Goal: Transaction & Acquisition: Purchase product/service

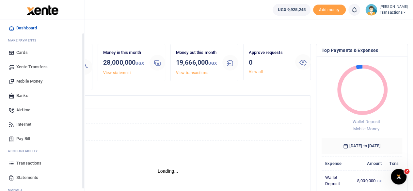
scroll to position [19, 0]
click at [27, 81] on span "Mobile Money" at bounding box center [29, 81] width 26 height 7
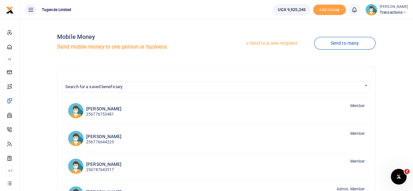
click at [273, 41] on div at bounding box center [206, 95] width 413 height 191
click at [272, 43] on link "Send to a new recipient" at bounding box center [271, 44] width 85 height 12
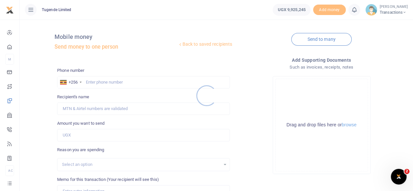
click at [120, 82] on div at bounding box center [206, 95] width 413 height 191
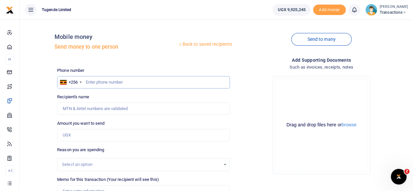
click at [120, 82] on input "text" at bounding box center [143, 82] width 173 height 12
paste input "768786601"
type input "768786601"
type input "Joseph Wamani"
type input "768786601"
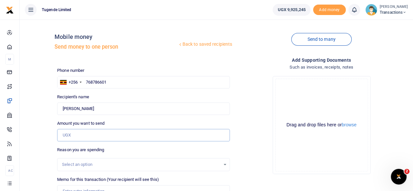
click at [91, 134] on input "Amount you want to send" at bounding box center [143, 135] width 173 height 12
paste input "40000"
type input "40,000"
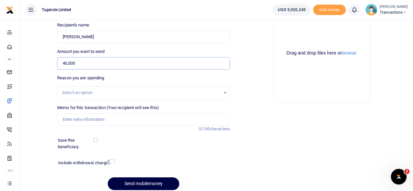
scroll to position [77, 0]
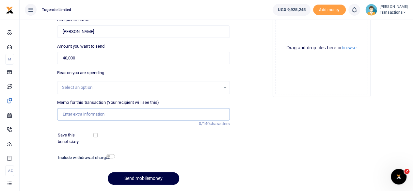
click at [117, 116] on input "Memo for this transaction (Your recipient will see this)" at bounding box center [143, 114] width 173 height 12
paste input "UGA559J"
type input "UGA559J"
click at [144, 175] on button "Send mobilemoney" at bounding box center [144, 178] width 72 height 13
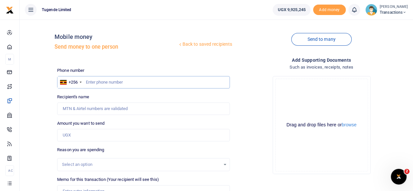
click at [109, 81] on input "text" at bounding box center [143, 82] width 173 height 12
paste input "782006483"
type input "782006483"
type input "Charles Nalujedu"
click at [115, 132] on input "Amount you want to send" at bounding box center [143, 135] width 173 height 12
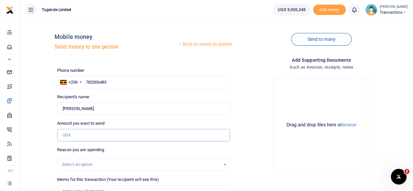
paste input "96000"
type input "96,000"
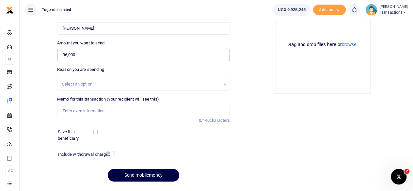
scroll to position [83, 0]
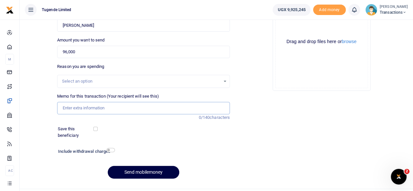
click at [116, 108] on input "Memo for this transaction (Your recipient will see this)" at bounding box center [143, 108] width 173 height 12
paste input "UGD747G, UMA513CT, UGD029T"
click at [105, 106] on input "UGD747G, UMA513CT, UGD029T" at bounding box center [143, 108] width 173 height 12
click at [83, 108] on input "UGD747G, UMA513CT UGD029T" at bounding box center [143, 108] width 173 height 12
type input "UGD747G UMA513CT UGD029T"
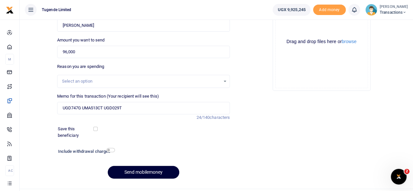
click at [141, 167] on button "Send mobilemoney" at bounding box center [144, 172] width 72 height 13
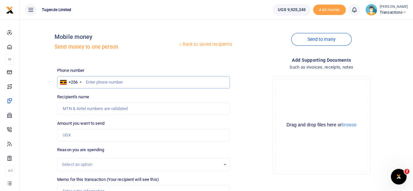
click at [131, 77] on input "text" at bounding box center [143, 82] width 173 height 12
paste input "784173677"
type input "784173677"
type input "Alone Namusale"
click at [127, 131] on input "Amount you want to send" at bounding box center [143, 135] width 173 height 12
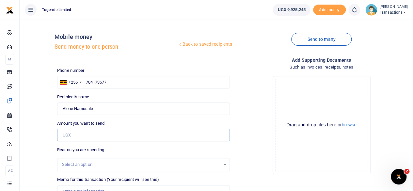
paste input "96000"
type input "96,000"
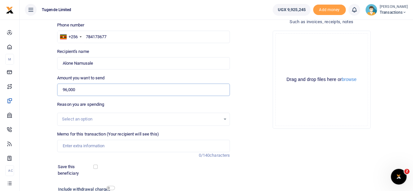
scroll to position [46, 0]
paste input "UGA606Z, UGC107A and UGG659F"
click at [97, 145] on input "Memo for this transaction (Your recipient will see this)" at bounding box center [143, 145] width 173 height 12
click at [83, 147] on input "UGA606Z, UGC107A and UGG659F" at bounding box center [143, 145] width 173 height 12
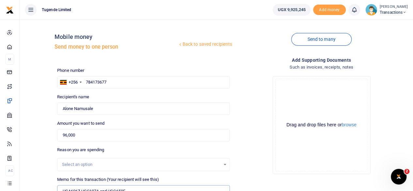
scroll to position [97, 0]
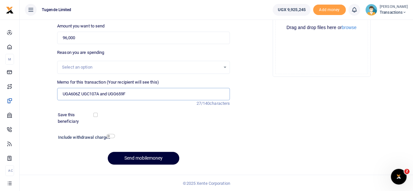
type input "UGA606Z UGC107A and UGG659F"
click at [156, 157] on button "Send mobilemoney" at bounding box center [144, 158] width 72 height 13
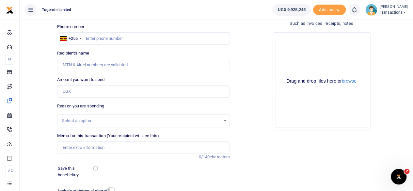
scroll to position [43, 0]
click at [130, 35] on input "text" at bounding box center [143, 39] width 173 height 12
paste input "754099301"
type input "754099301"
type input "[PERSON_NAME]"
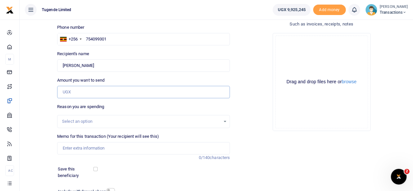
click at [120, 94] on input "Amount you want to send" at bounding box center [143, 92] width 173 height 12
paste input "50000"
type input "50,000"
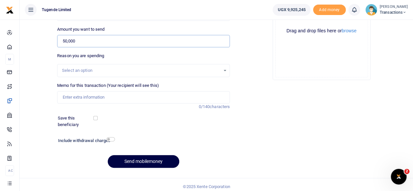
scroll to position [97, 0]
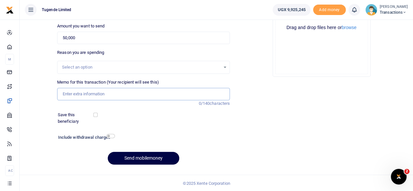
click at [131, 99] on input "Memo for this transaction (Your recipient will see this)" at bounding box center [143, 94] width 173 height 12
paste input "UGD139U"
type input "UGD139U"
click at [148, 155] on button "Send mobilemoney" at bounding box center [144, 158] width 72 height 13
type input "754099301"
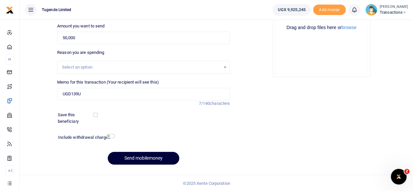
click at [138, 153] on button "Send mobilemoney" at bounding box center [144, 158] width 72 height 13
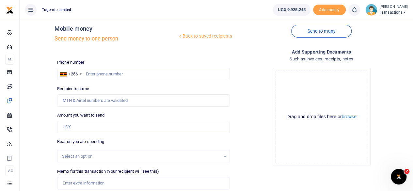
scroll to position [8, 0]
click at [116, 73] on input "text" at bounding box center [143, 75] width 173 height 12
paste input "766273531"
type input "766273531"
type input "[PERSON_NAME]"
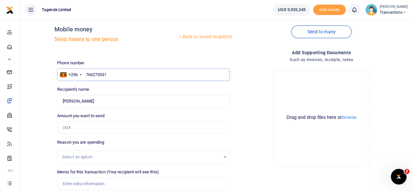
type input "766273531"
click at [116, 128] on input "Amount you want to send" at bounding box center [143, 128] width 173 height 12
paste input "42,000"
type input "42,000"
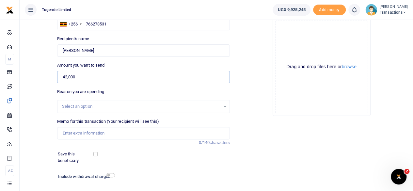
scroll to position [59, 0]
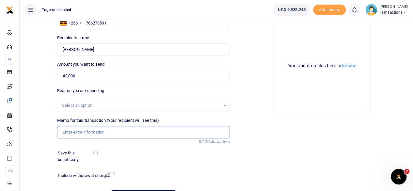
click at [120, 131] on input "Memo for this transaction (Your recipient will see this)" at bounding box center [143, 132] width 173 height 12
paste input "UGH012D"
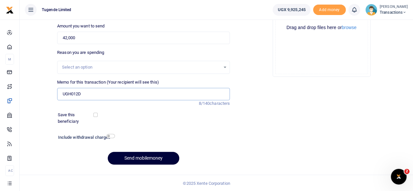
type input "UGH012D"
click at [146, 155] on button "Send mobilemoney" at bounding box center [144, 158] width 72 height 13
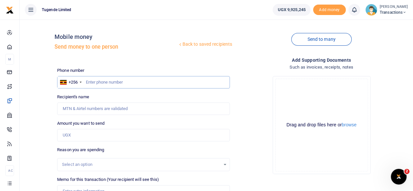
click at [142, 83] on input "text" at bounding box center [143, 82] width 173 height 12
paste input "764325056"
type input "764325056"
type input "Joyce Namukisa"
click at [97, 134] on input "Amount you want to send" at bounding box center [143, 135] width 173 height 12
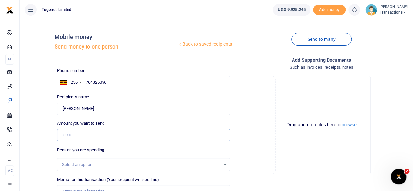
paste input "42,000"
type input "42,000"
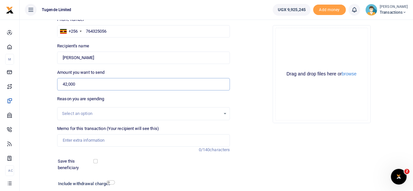
scroll to position [51, 0]
click at [75, 138] on input "Memo for this transaction (Your recipient will see this)" at bounding box center [143, 140] width 173 height 12
paste input "UGD489E"
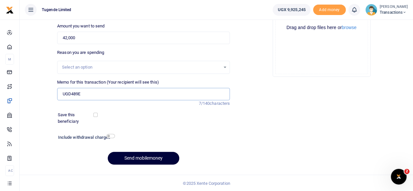
type input "UGD489E"
click at [138, 154] on button "Send mobilemoney" at bounding box center [144, 158] width 72 height 13
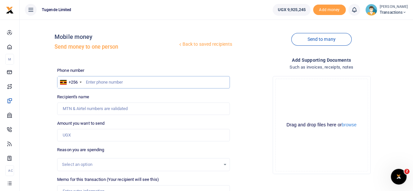
click at [118, 86] on input "text" at bounding box center [143, 82] width 173 height 12
paste input "741410702"
type input "741410702"
type input "[PERSON_NAME]"
click at [91, 135] on input "Amount you want to send" at bounding box center [143, 135] width 173 height 12
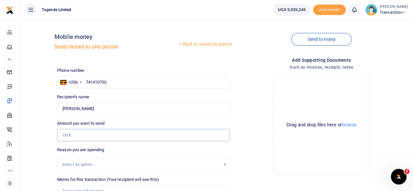
paste input "51,000"
type input "51,000"
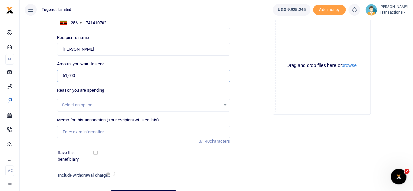
scroll to position [62, 0]
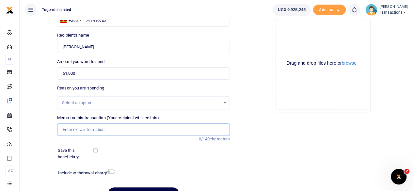
click at [96, 125] on input "Memo for this transaction (Your recipient will see this)" at bounding box center [143, 129] width 173 height 12
paste input "UMA576AF"
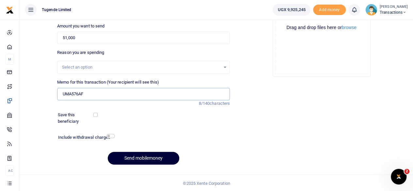
type input "UMA576AF"
click at [144, 152] on button "Send mobilemoney" at bounding box center [144, 158] width 72 height 13
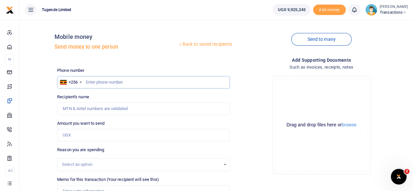
click at [119, 85] on input "text" at bounding box center [143, 82] width 173 height 12
paste input "781924997"
type input "781924997"
type input "[PERSON_NAME]"
click at [122, 135] on input "Amount you want to send" at bounding box center [143, 135] width 173 height 12
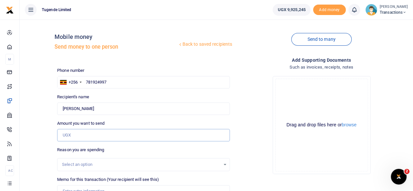
paste input "47000"
type input "47,000"
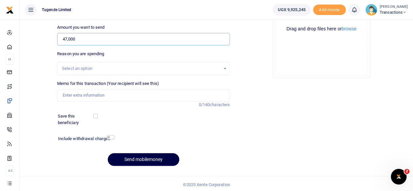
scroll to position [97, 0]
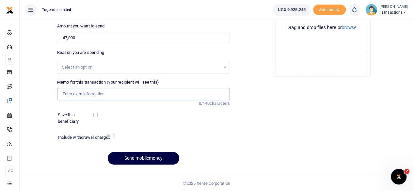
click at [130, 98] on input "Memo for this transaction (Your recipient will see this)" at bounding box center [143, 94] width 173 height 12
paste input "UMAO24CB"
type input "UMAO24CB"
click at [137, 154] on button "Send mobilemoney" at bounding box center [144, 158] width 72 height 13
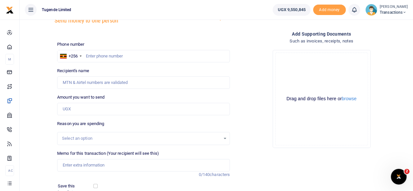
scroll to position [26, 0]
paste input "756325764"
click at [118, 57] on input "text" at bounding box center [143, 56] width 173 height 12
type input "756325764"
type input "[PERSON_NAME]"
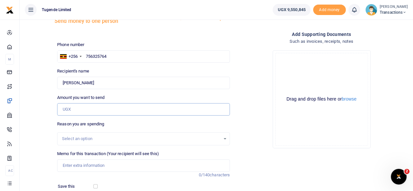
click at [111, 108] on input "Amount you want to send" at bounding box center [143, 109] width 173 height 12
paste input "52000"
type input "52,000"
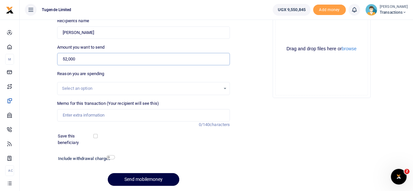
scroll to position [78, 0]
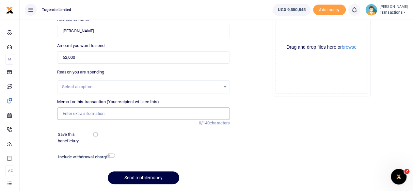
click at [133, 117] on input "Memo for this transaction (Your recipient will see this)" at bounding box center [143, 113] width 173 height 12
paste input "UGG305Q"
type input "UGG305Q"
click at [140, 174] on button "Send mobilemoney" at bounding box center [144, 177] width 72 height 13
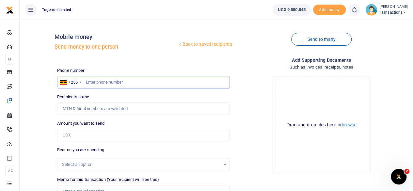
click at [119, 81] on input "text" at bounding box center [143, 82] width 173 height 12
paste input "776989898"
type input "776989898"
type input "[PERSON_NAME]"
type input "776989898"
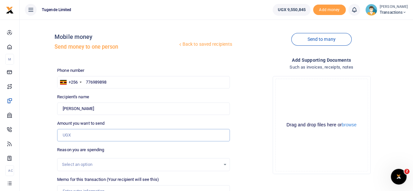
click at [119, 136] on input "Amount you want to send" at bounding box center [143, 135] width 173 height 12
paste input "350,000"
type input "350,000"
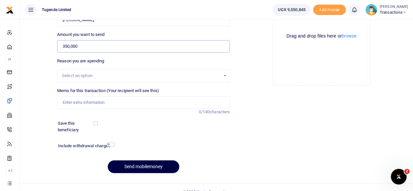
scroll to position [97, 0]
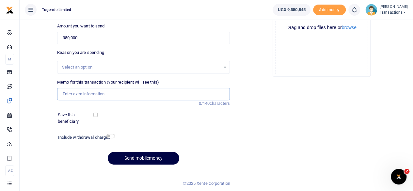
paste input "UGB814X"
click at [123, 96] on input "Memo for this transaction (Your recipient will see this)" at bounding box center [143, 94] width 173 height 12
type input "UGB814X"
click at [144, 157] on button "Send mobilemoney" at bounding box center [144, 158] width 72 height 13
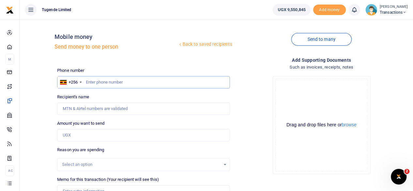
click at [131, 81] on input "text" at bounding box center [143, 82] width 173 height 12
paste input "707199288"
type input "707199288"
type input "Abubakar Mayungule"
click at [102, 132] on input "Amount you want to send" at bounding box center [143, 135] width 173 height 12
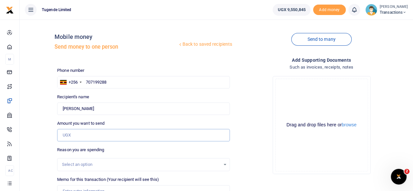
paste input "37000"
type input "37,000"
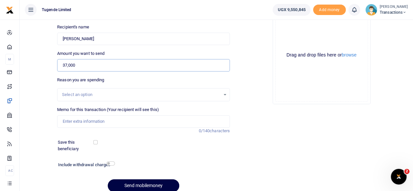
scroll to position [71, 0]
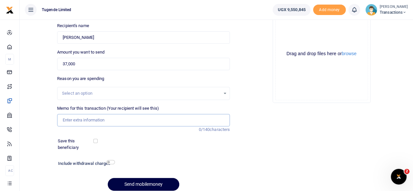
click at [122, 121] on input "Memo for this transaction (Your recipient will see this)" at bounding box center [143, 120] width 173 height 12
paste input "UGA633G"
type input "UGA633G"
click at [132, 182] on button "Send mobilemoney" at bounding box center [144, 184] width 72 height 13
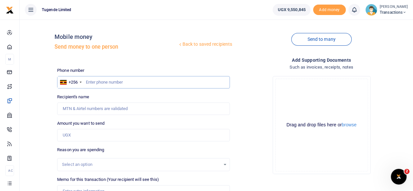
click at [131, 83] on input "text" at bounding box center [143, 82] width 173 height 12
paste input "776989898"
type input "776989898"
type input "[PERSON_NAME]"
click at [117, 137] on input "Amount you want to send" at bounding box center [143, 135] width 173 height 12
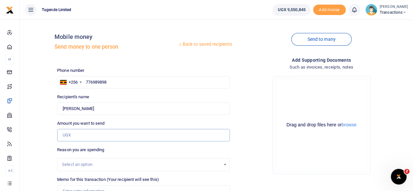
paste input "350,000"
type input "350,000"
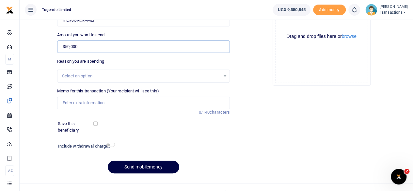
scroll to position [93, 0]
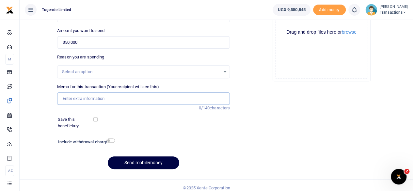
click at [116, 96] on input "Memo for this transaction (Your recipient will see this)" at bounding box center [143, 98] width 173 height 12
paste input "UFZ529J"
type input "UFZ529J"
click at [130, 162] on button "Send mobilemoney" at bounding box center [144, 162] width 72 height 13
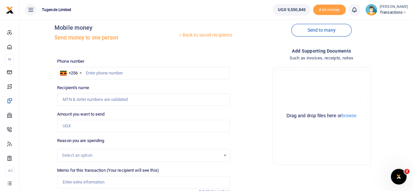
scroll to position [7, 0]
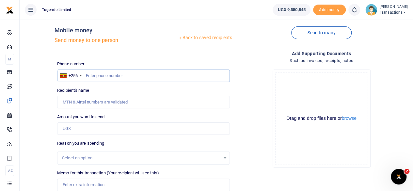
paste input "707032487"
click at [126, 75] on input "707032487" at bounding box center [143, 76] width 173 height 12
type input "707032487"
type input "Billy Mwase"
click at [132, 128] on input "Amount you want to send" at bounding box center [143, 128] width 173 height 12
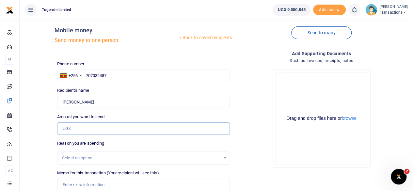
paste input "30,000"
type input "30,000"
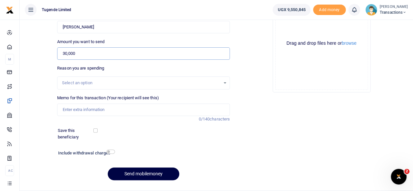
scroll to position [83, 0]
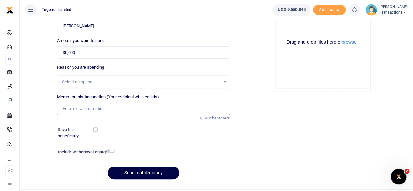
click at [130, 113] on input "Memo for this transaction (Your recipient will see this)" at bounding box center [143, 109] width 173 height 12
paste input "UMA227CV"
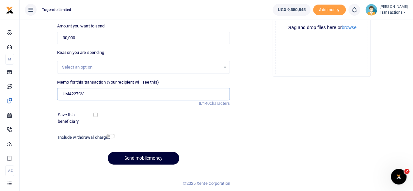
type input "UMA227CV"
click at [144, 164] on button "Send mobilemoney" at bounding box center [144, 158] width 72 height 13
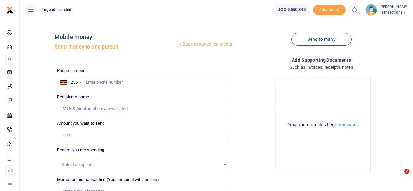
scroll to position [97, 0]
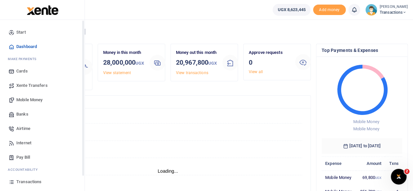
scroll to position [5, 5]
click at [23, 98] on span "Mobile Money" at bounding box center [29, 100] width 26 height 7
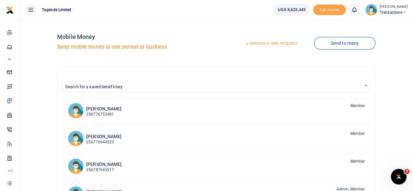
click at [272, 44] on link "Send to a new recipient" at bounding box center [271, 44] width 85 height 12
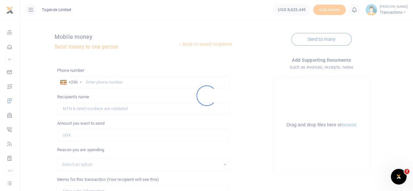
click at [135, 81] on div at bounding box center [206, 95] width 413 height 191
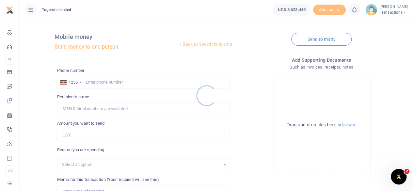
click at [135, 81] on div at bounding box center [206, 95] width 413 height 191
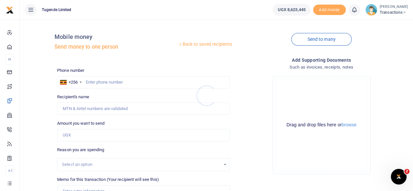
click at [135, 81] on div at bounding box center [206, 95] width 413 height 191
click at [135, 81] on input "text" at bounding box center [143, 82] width 173 height 12
paste input "707199288"
type input "707199288"
type input "Abubakar Mayungule"
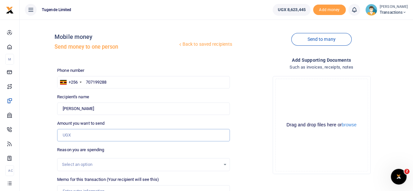
click at [85, 133] on input "Amount you want to send" at bounding box center [143, 135] width 173 height 12
paste input "30,000"
type input "30,000"
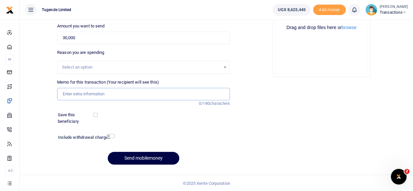
click at [117, 94] on input "Memo for this transaction (Your recipient will see this)" at bounding box center [143, 94] width 173 height 12
paste input "UGB577S"
type input "UGB577S"
click at [141, 158] on button "Send mobilemoney" at bounding box center [144, 158] width 72 height 13
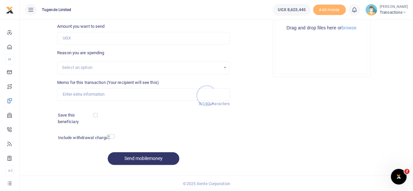
scroll to position [97, 0]
